Goal: Obtain resource: Download file/media

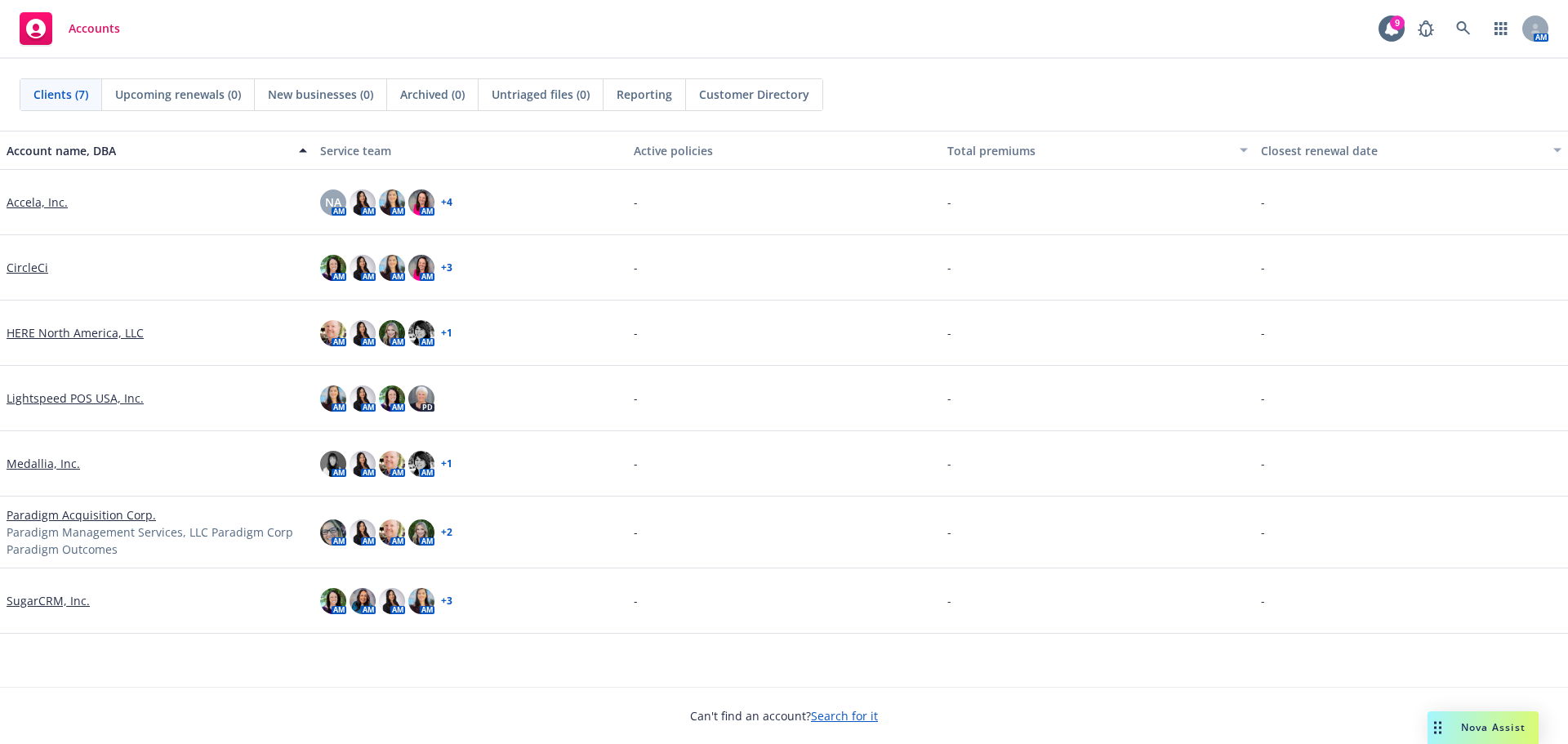
click at [33, 389] on div "Lightspeed POS USA, Inc." at bounding box center [156, 398] width 314 height 65
click at [33, 399] on link "Lightspeed POS USA, Inc." at bounding box center [75, 397] width 137 height 17
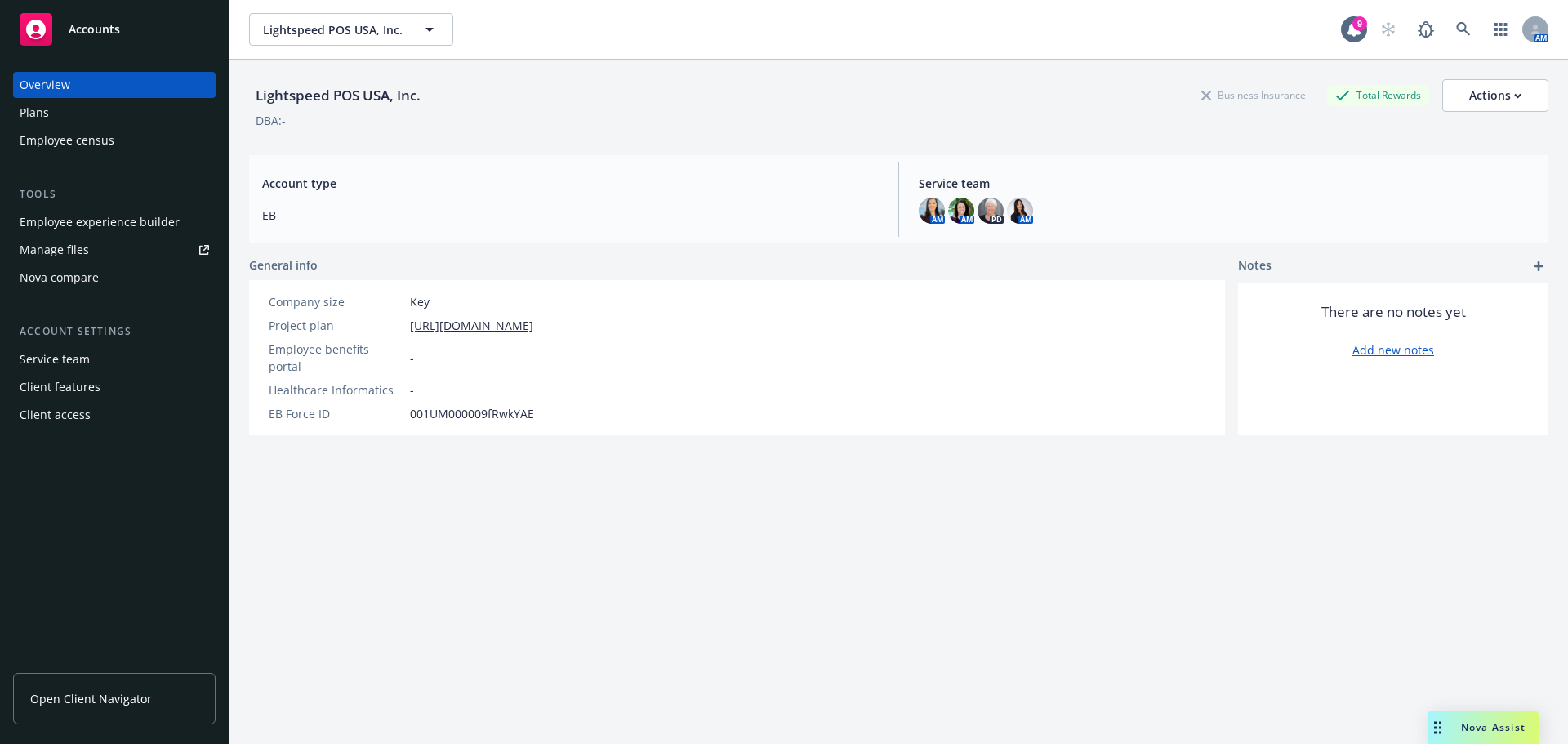
click at [74, 255] on div "Manage files" at bounding box center [53, 249] width 69 height 26
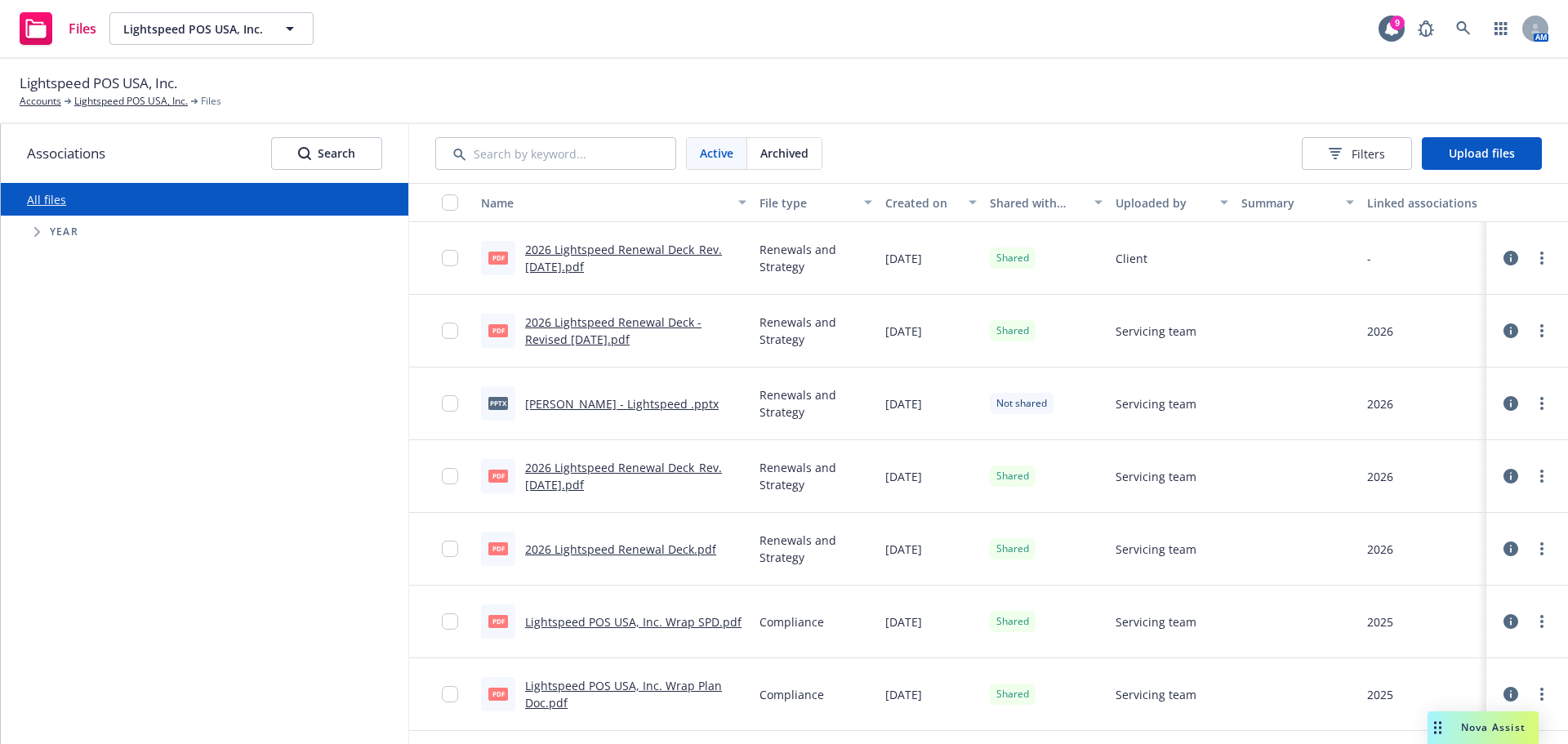
click at [1311, 60] on div "Lightspeed POS USA, Inc. Accounts Lightspeed POS USA, Inc. Files" at bounding box center [784, 91] width 1568 height 65
drag, startPoint x: 224, startPoint y: 405, endPoint x: 550, endPoint y: 11, distance: 511.4
click at [223, 404] on div "All files Accessibility guide for tree Tree Example. Navigate the tree with the…" at bounding box center [204, 464] width 408 height 561
